Goal: Transaction & Acquisition: Book appointment/travel/reservation

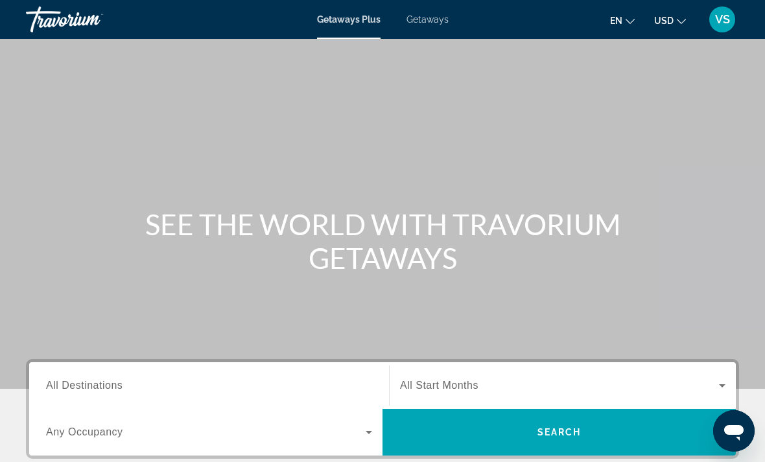
click at [438, 22] on span "Getaways" at bounding box center [427, 19] width 42 height 10
click at [216, 371] on div "Search widget" at bounding box center [209, 385] width 326 height 37
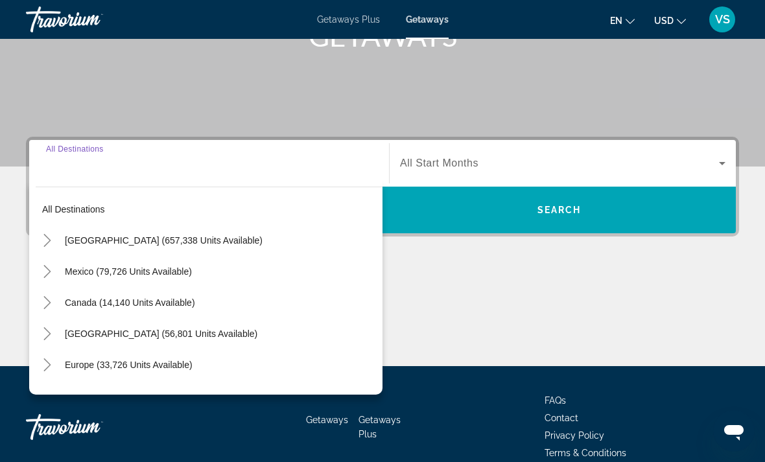
scroll to position [284, 0]
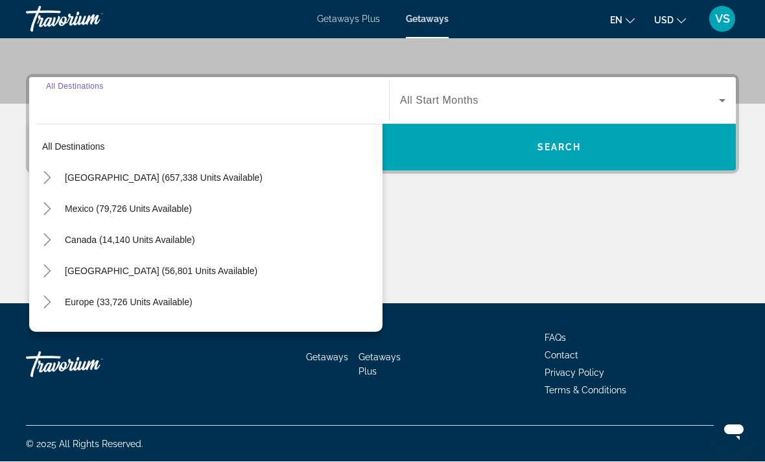
click at [56, 178] on mat-icon "Toggle United States (657,338 units available)" at bounding box center [47, 178] width 23 height 23
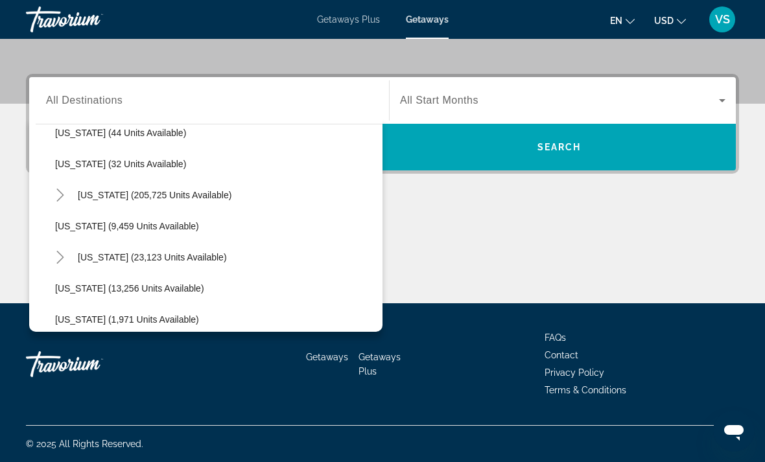
scroll to position [218, 0]
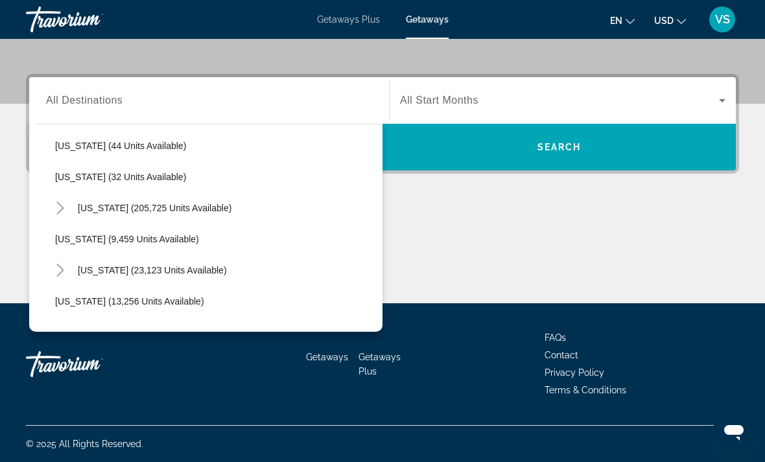
click at [58, 209] on icon "Toggle Florida (205,725 units available)" at bounding box center [60, 207] width 13 height 13
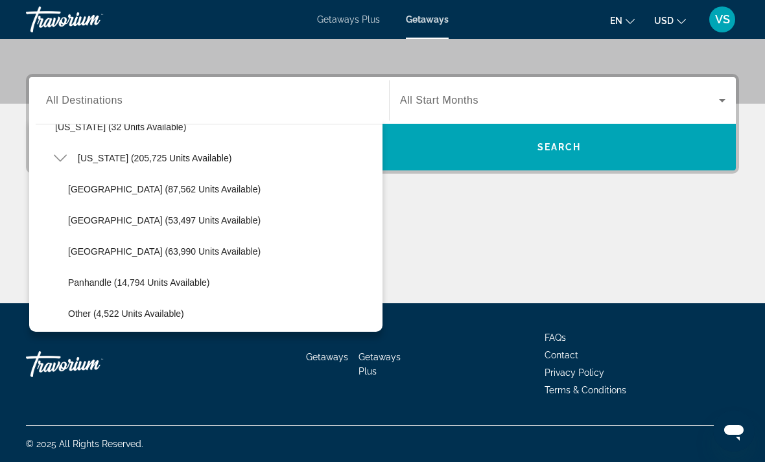
scroll to position [268, 0]
click at [104, 221] on span "[GEOGRAPHIC_DATA] (53,497 units available)" at bounding box center [164, 221] width 192 height 10
type input "**********"
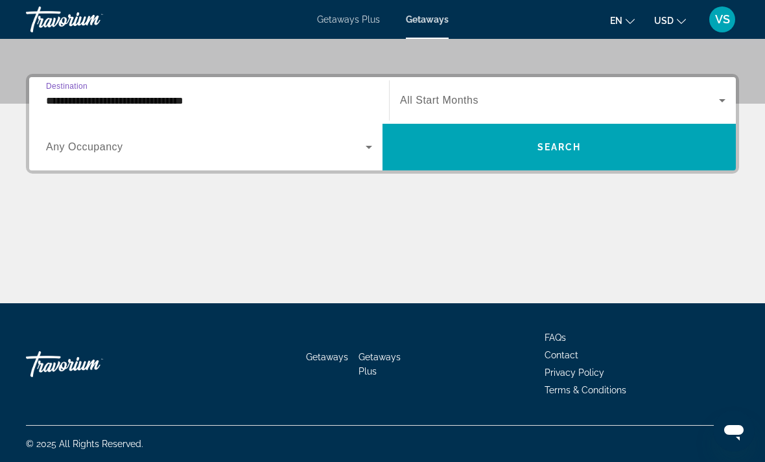
click at [523, 107] on span "Search widget" at bounding box center [559, 101] width 319 height 16
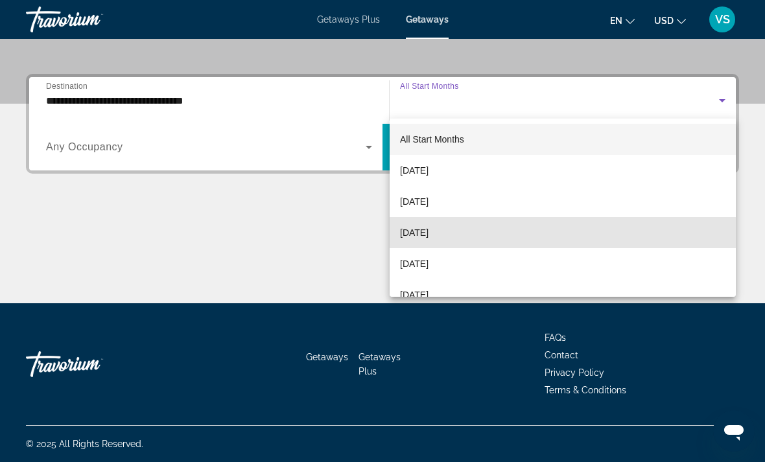
click at [475, 236] on mat-option "[DATE]" at bounding box center [562, 232] width 346 height 31
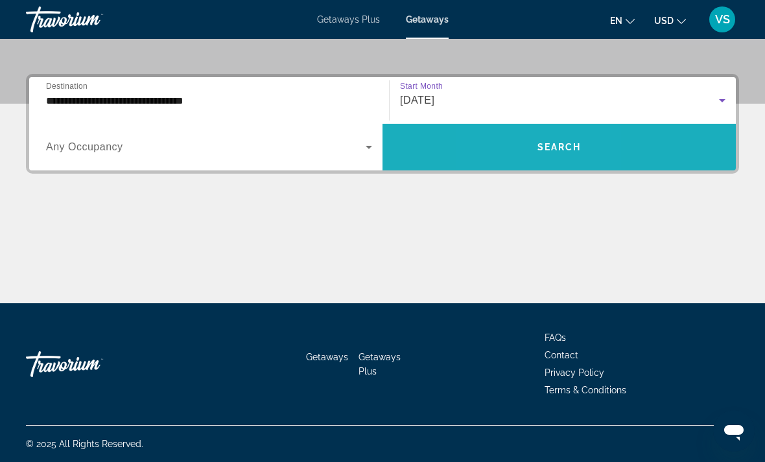
click at [514, 159] on span "Search widget" at bounding box center [558, 147] width 353 height 31
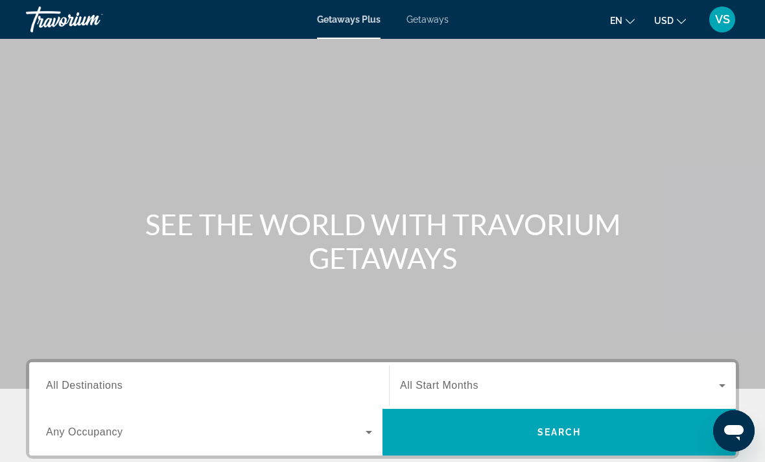
click at [433, 23] on span "Getaways" at bounding box center [427, 19] width 42 height 10
click at [126, 384] on input "Destination All Destinations" at bounding box center [209, 386] width 326 height 16
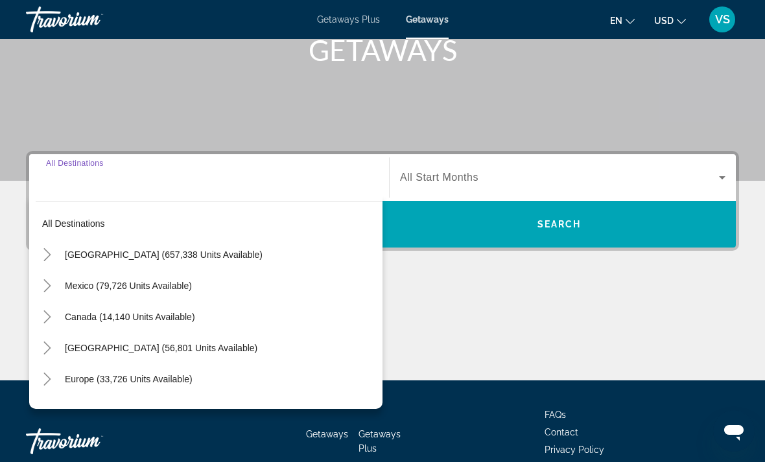
scroll to position [285, 0]
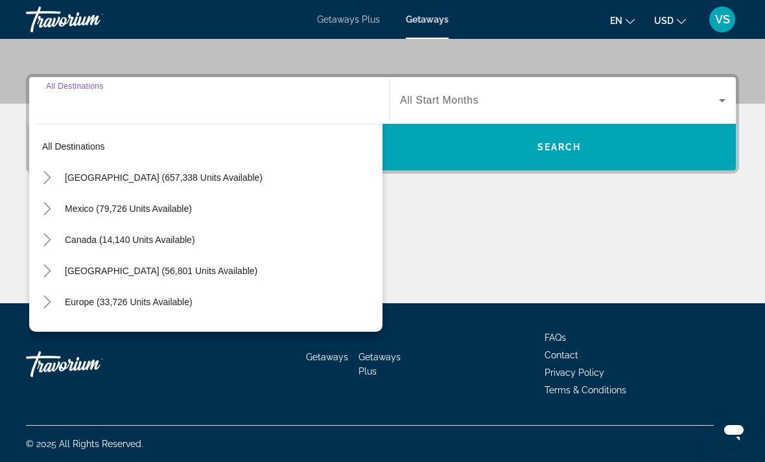
click at [51, 184] on mat-icon "Toggle United States (657,338 units available)" at bounding box center [47, 178] width 23 height 23
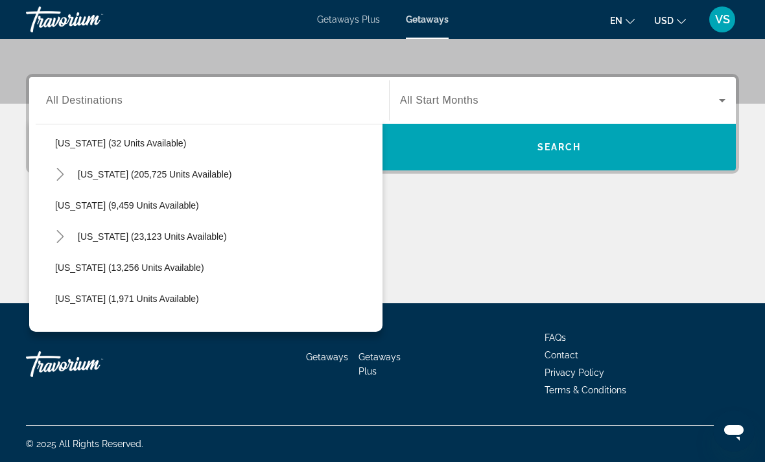
scroll to position [252, 0]
click at [59, 171] on icon "Toggle Florida (205,725 units available)" at bounding box center [59, 174] width 7 height 13
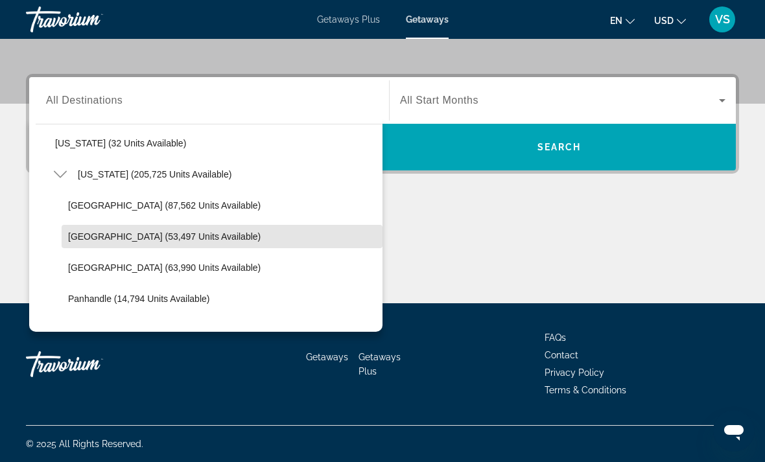
click at [86, 232] on span "[GEOGRAPHIC_DATA] (53,497 units available)" at bounding box center [164, 236] width 192 height 10
type input "**********"
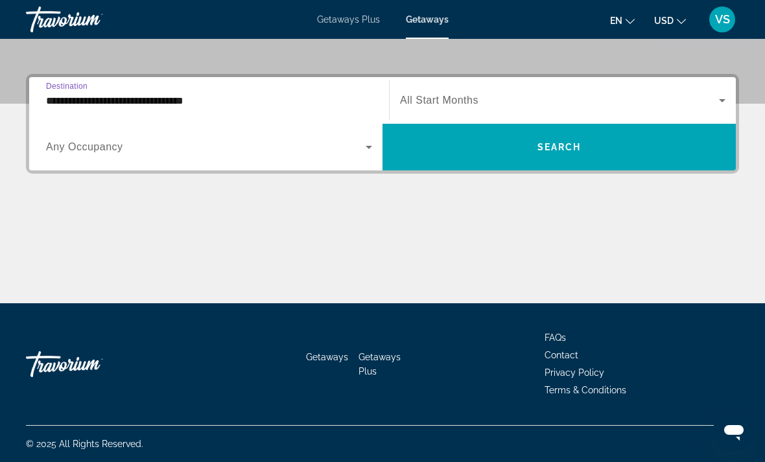
click at [540, 99] on span "Search widget" at bounding box center [559, 101] width 319 height 16
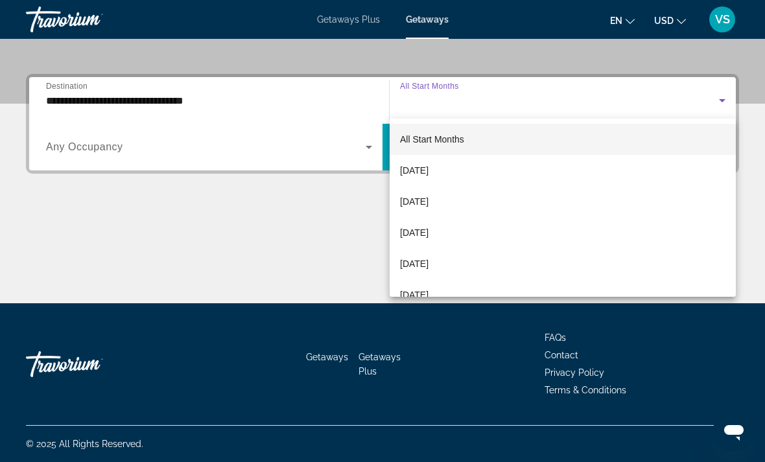
click at [428, 232] on span "[DATE]" at bounding box center [414, 233] width 29 height 16
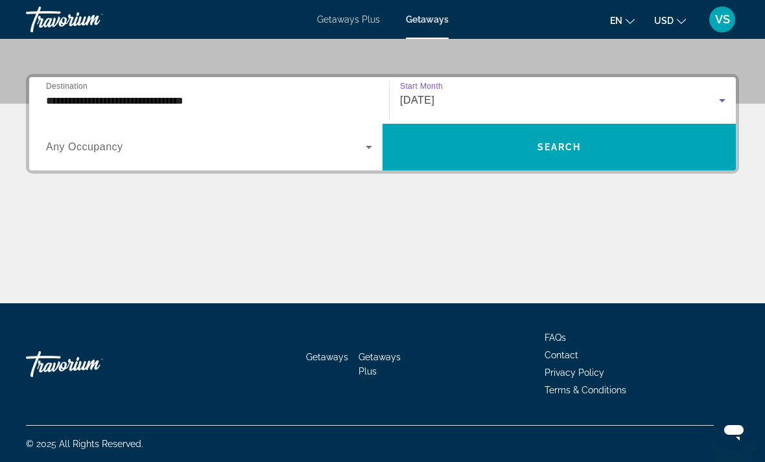
click at [514, 155] on span "Search widget" at bounding box center [558, 147] width 353 height 31
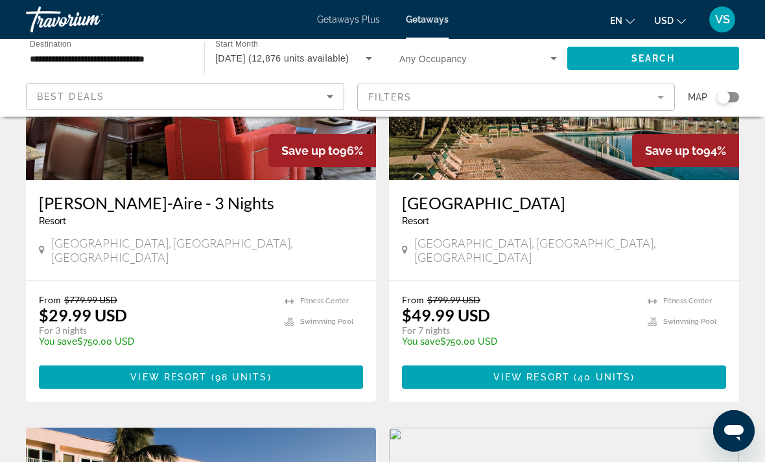
scroll to position [1098, 0]
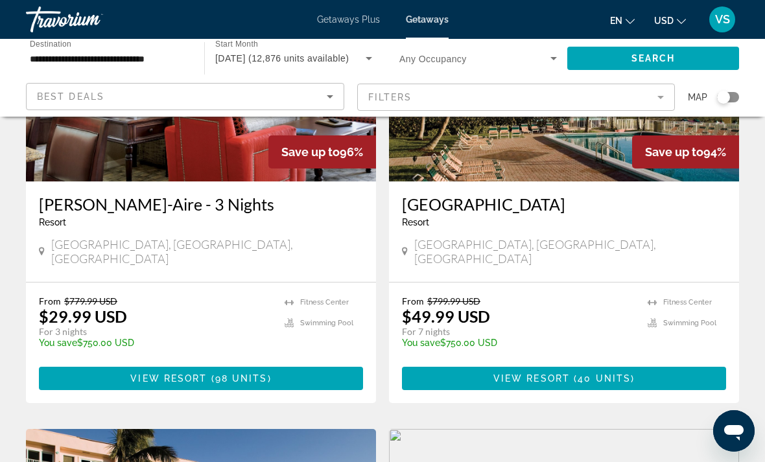
click at [564, 373] on span "View Resort" at bounding box center [531, 378] width 76 height 10
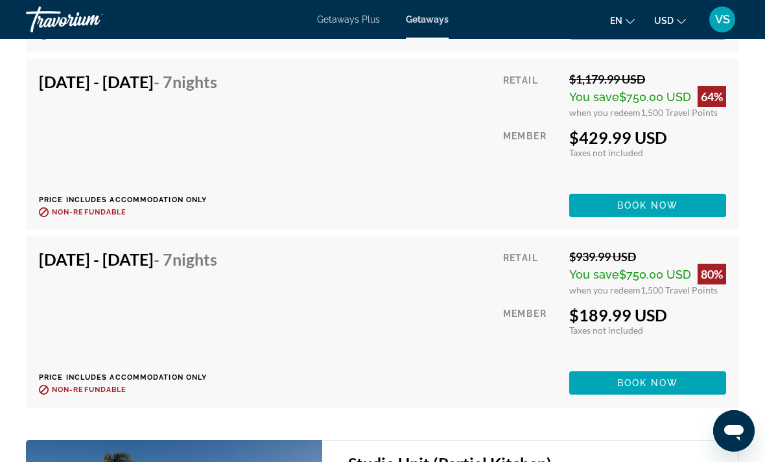
scroll to position [3449, 0]
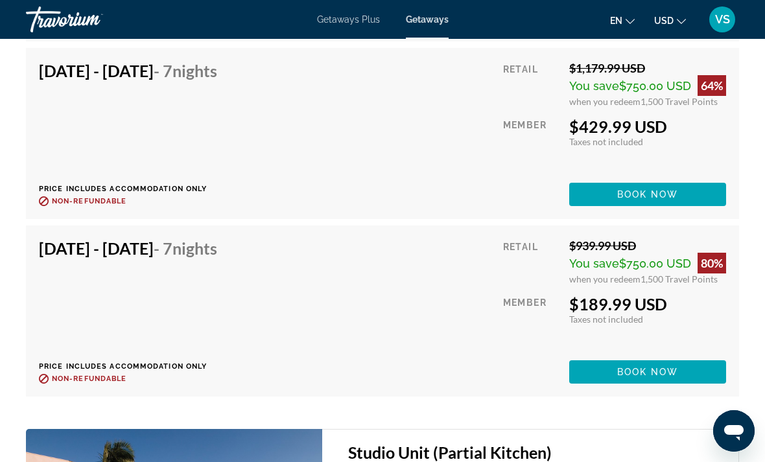
click at [593, 369] on span "Main content" at bounding box center [647, 371] width 157 height 31
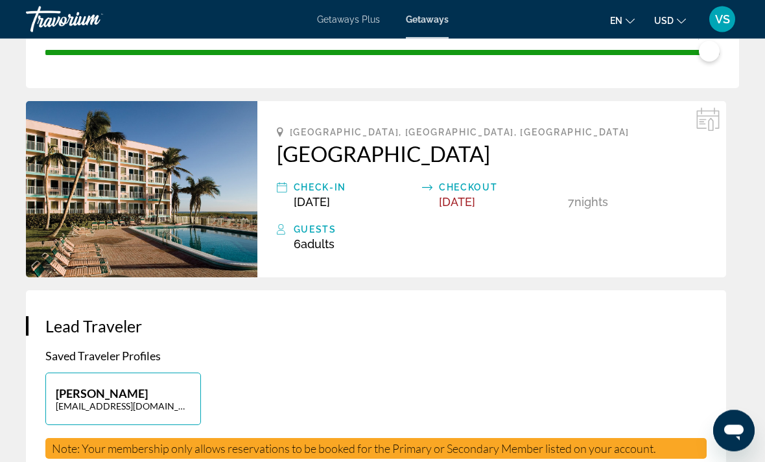
scroll to position [314, 0]
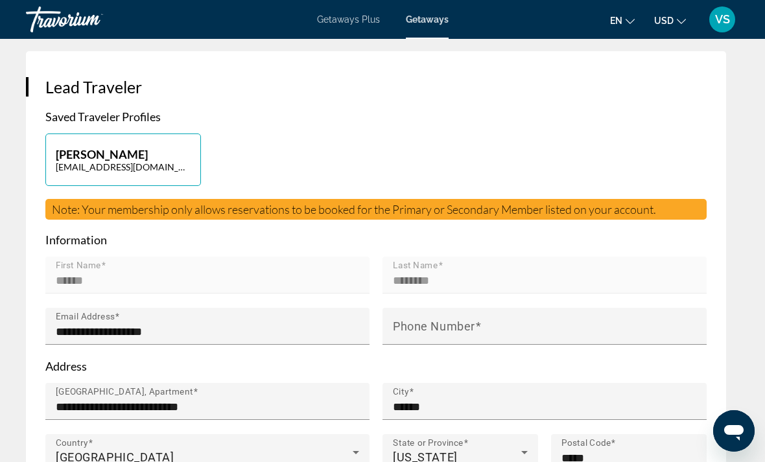
click at [417, 332] on input "Phone Number" at bounding box center [548, 332] width 311 height 16
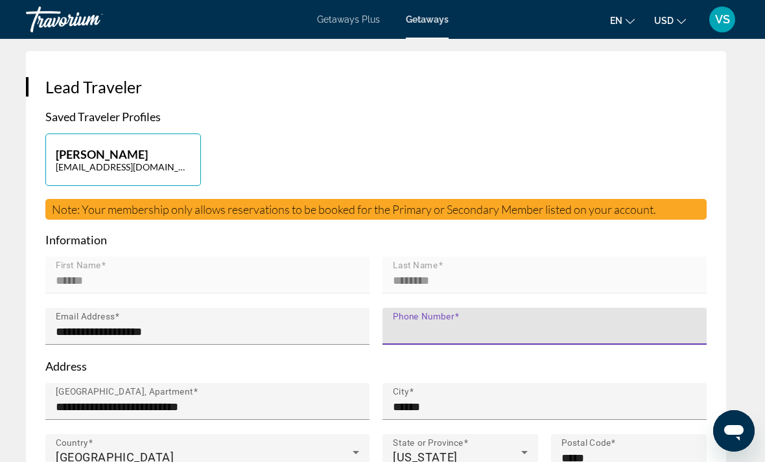
scroll to position [551, 0]
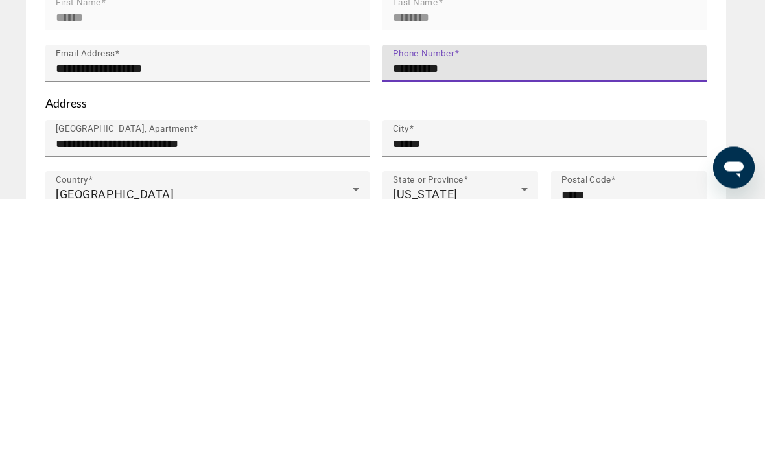
type input "**********"
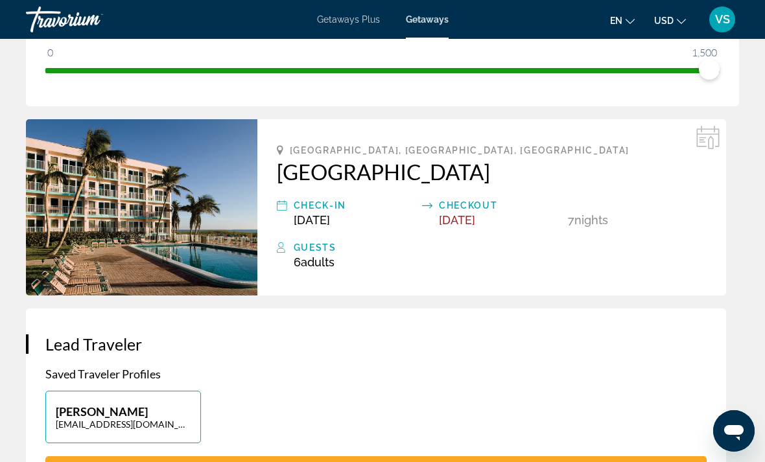
scroll to position [0, 0]
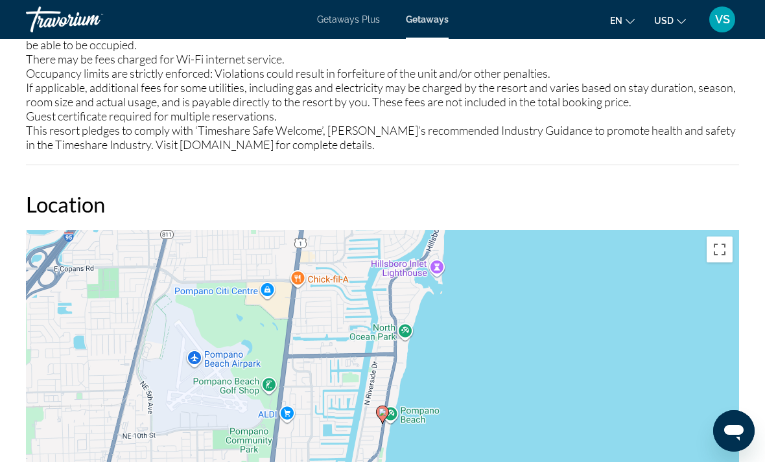
scroll to position [2364, 0]
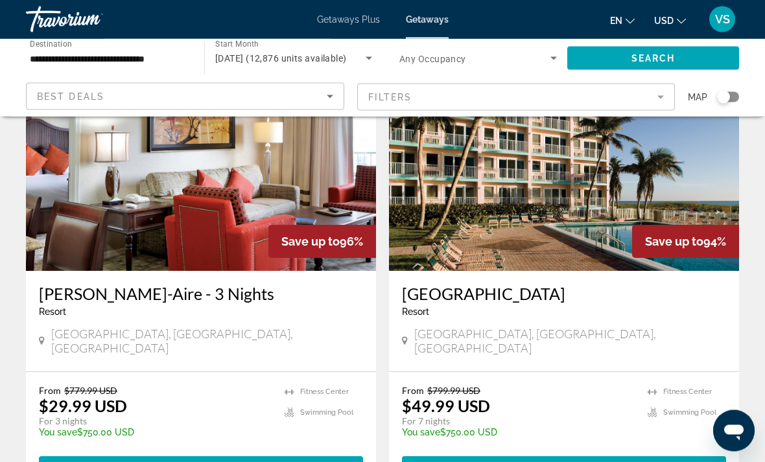
scroll to position [1008, 0]
click at [462, 452] on span "Main content" at bounding box center [564, 467] width 324 height 31
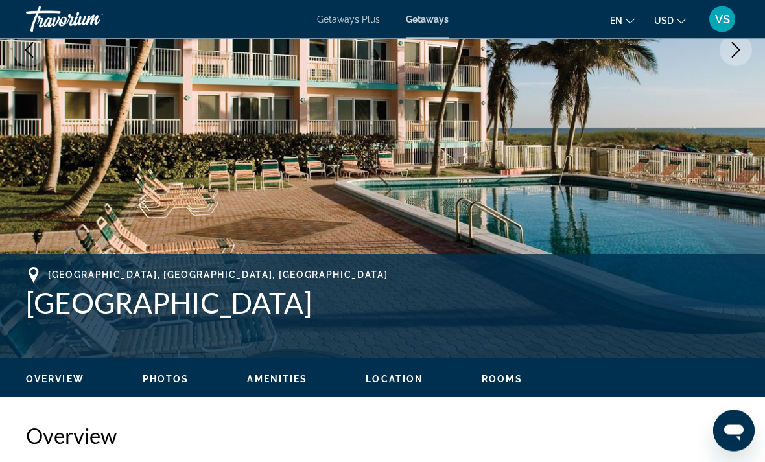
scroll to position [289, 0]
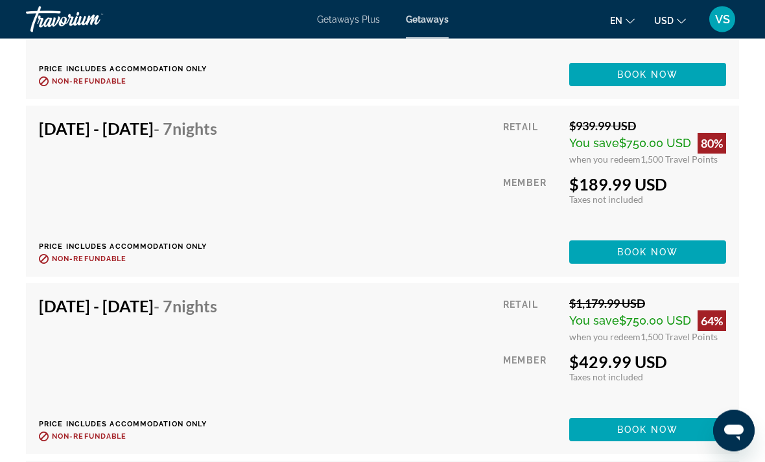
scroll to position [7603, 0]
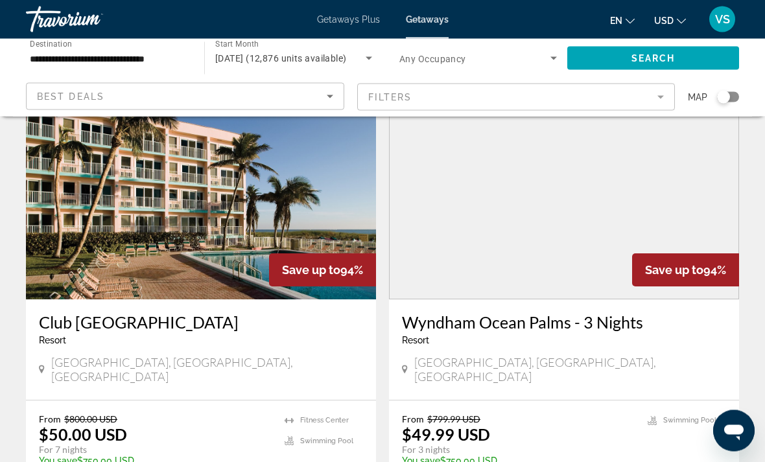
scroll to position [1445, 0]
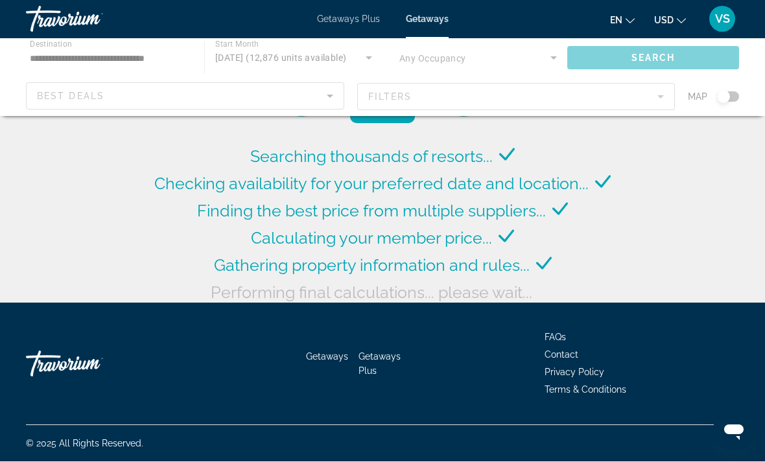
scroll to position [48, 0]
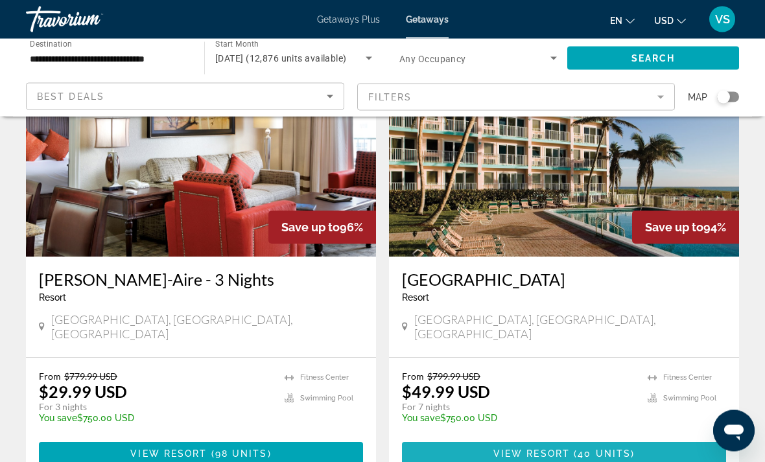
click at [451, 439] on span "Main content" at bounding box center [564, 454] width 324 height 31
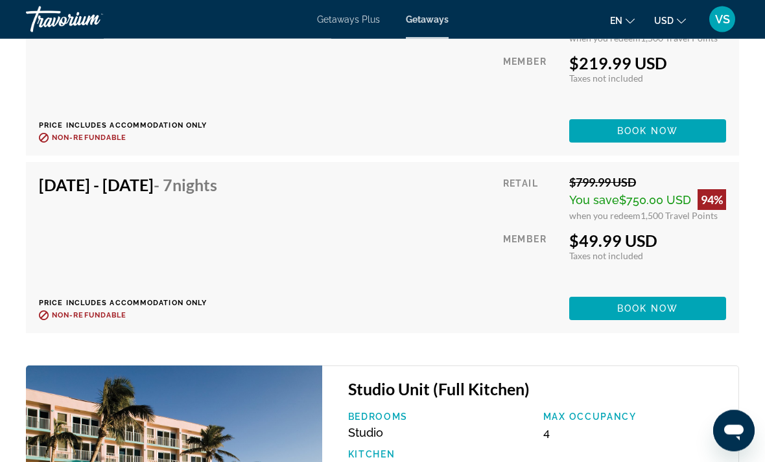
scroll to position [4138, 0]
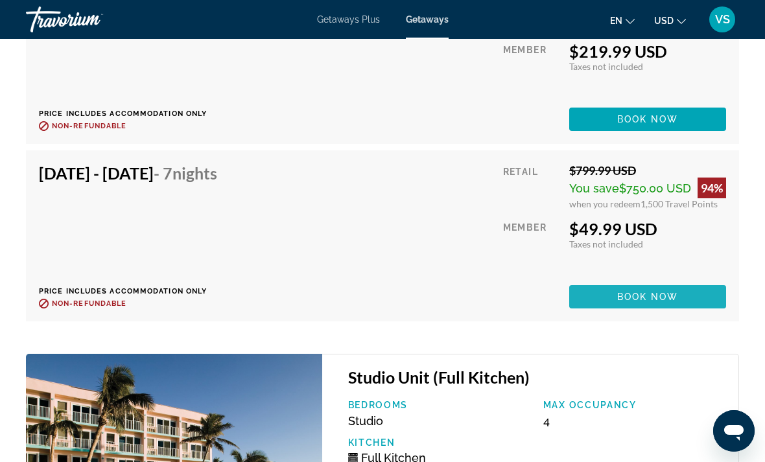
click at [662, 294] on span "Book now" at bounding box center [648, 297] width 62 height 10
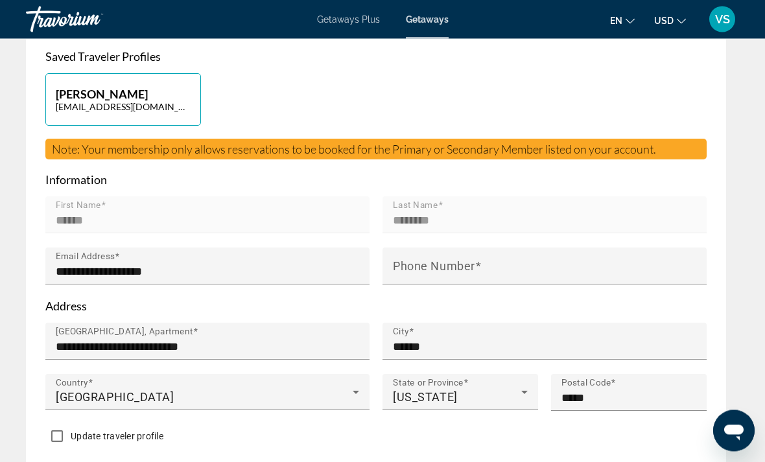
scroll to position [612, 0]
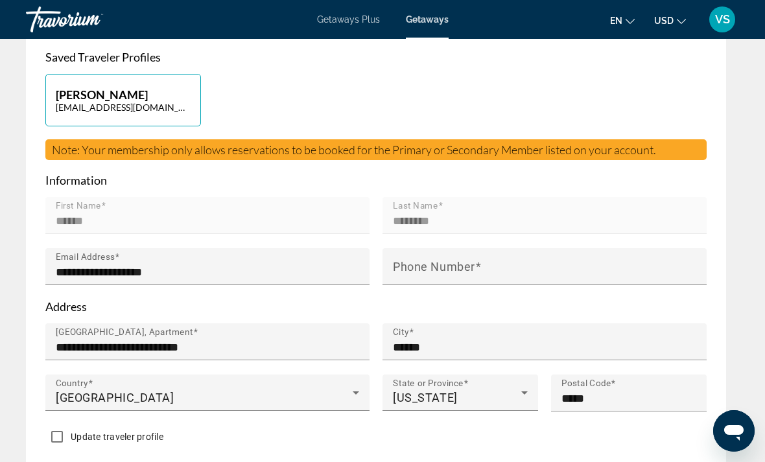
click at [555, 277] on input "Phone Number" at bounding box center [548, 272] width 311 height 16
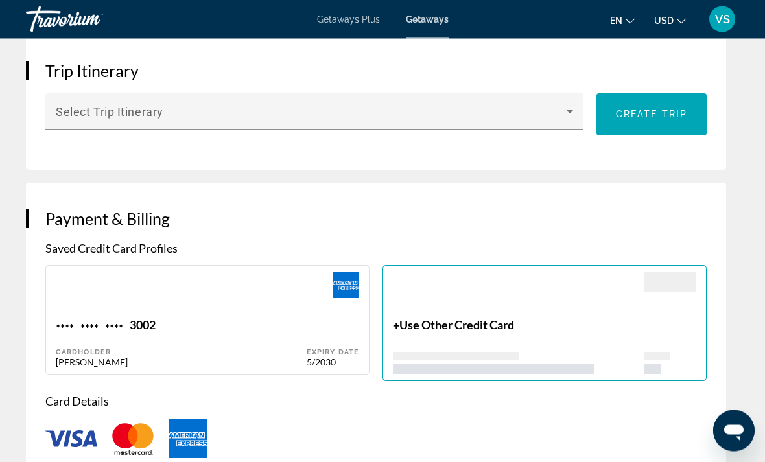
scroll to position [1066, 0]
type input "**********"
click at [224, 321] on div "**** **** **** 3002" at bounding box center [181, 325] width 251 height 17
type input "******"
type input "********"
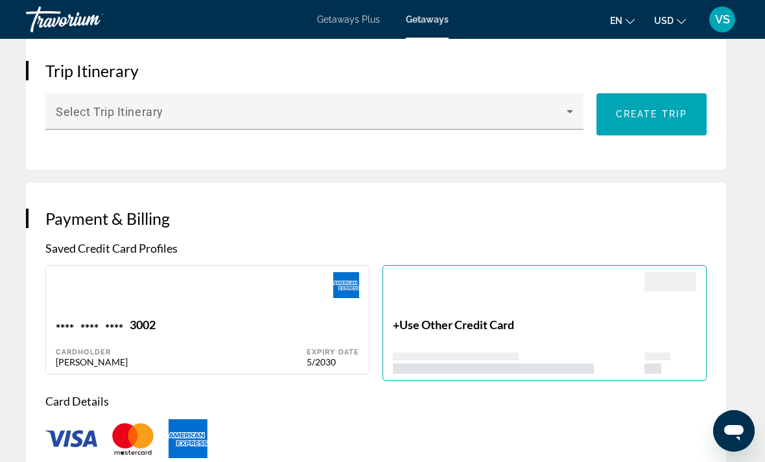
type input "**********"
type input "******"
type input "*****"
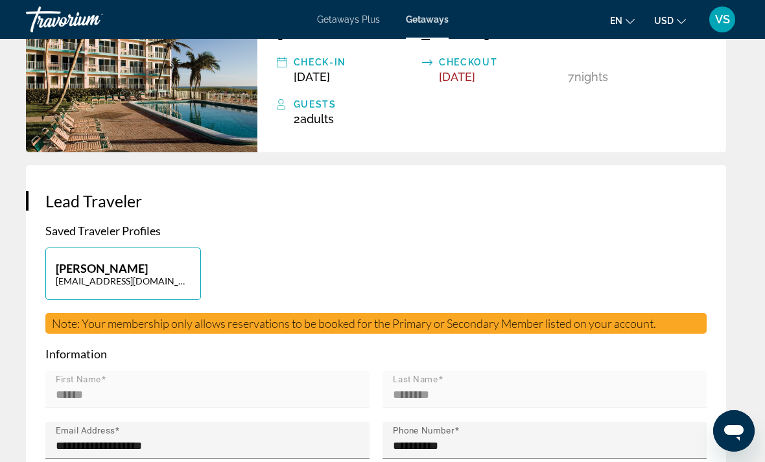
scroll to position [437, 0]
